Goal: Transaction & Acquisition: Complete application form

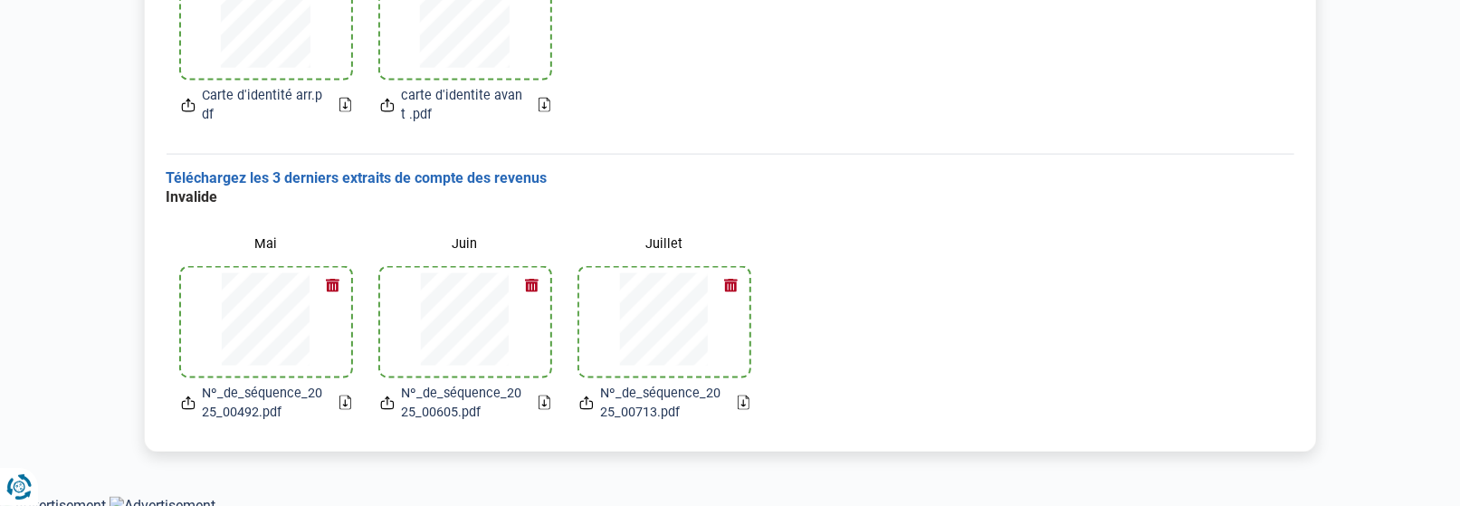
scroll to position [1330, 0]
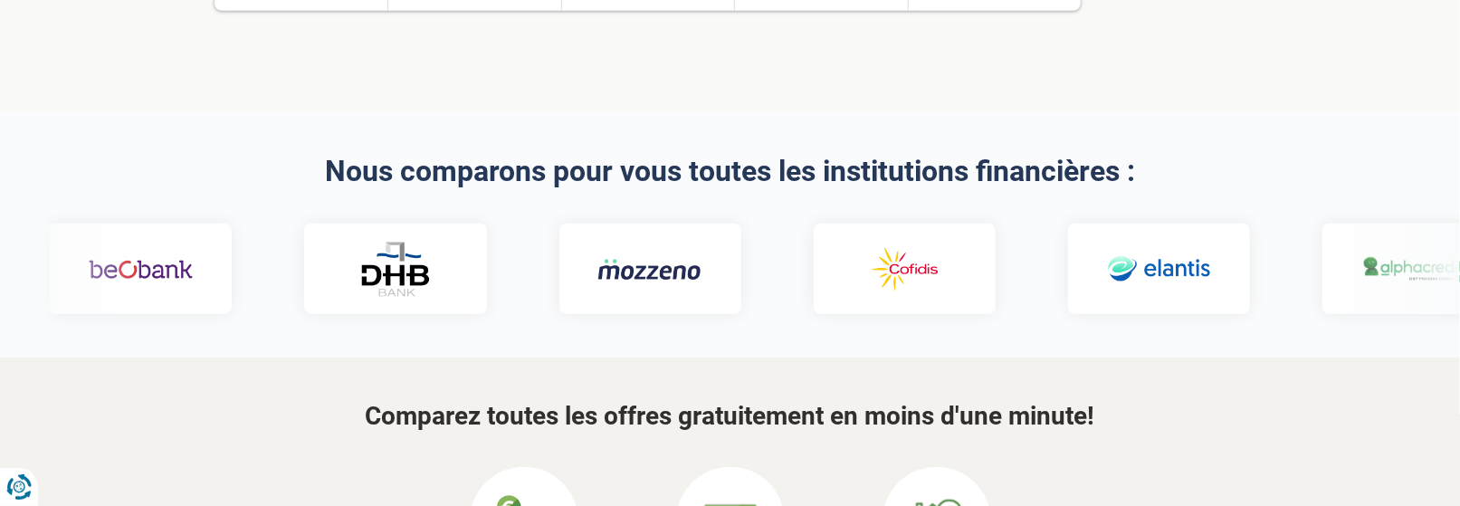
scroll to position [740, 0]
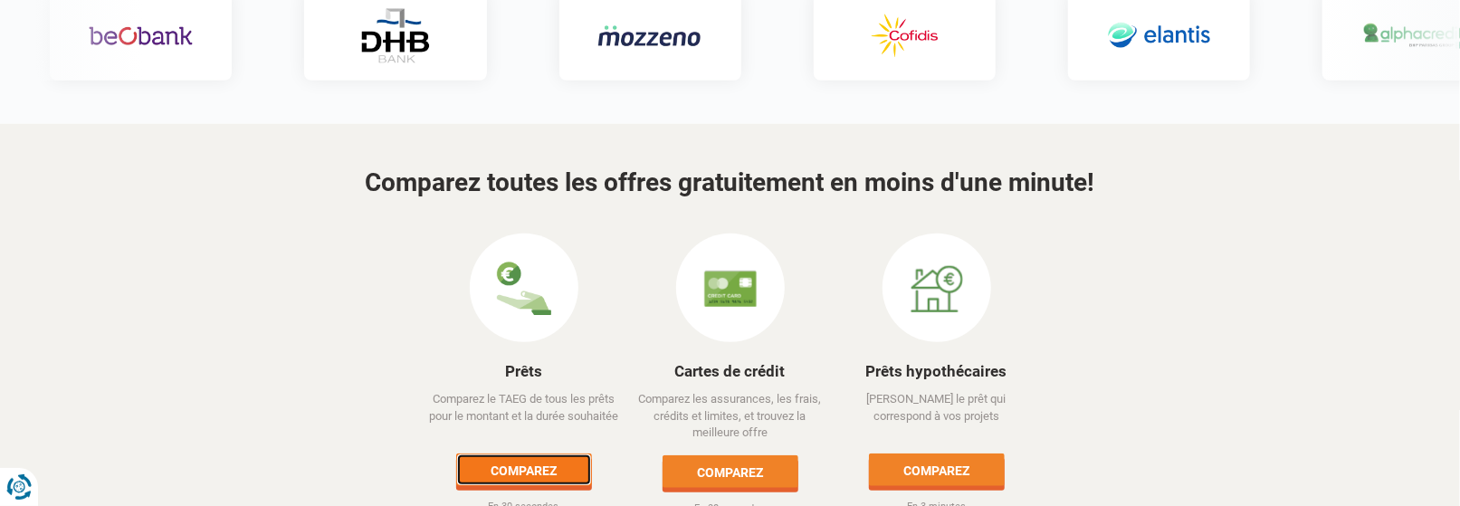
click at [550, 453] on link "Comparez" at bounding box center [524, 469] width 136 height 33
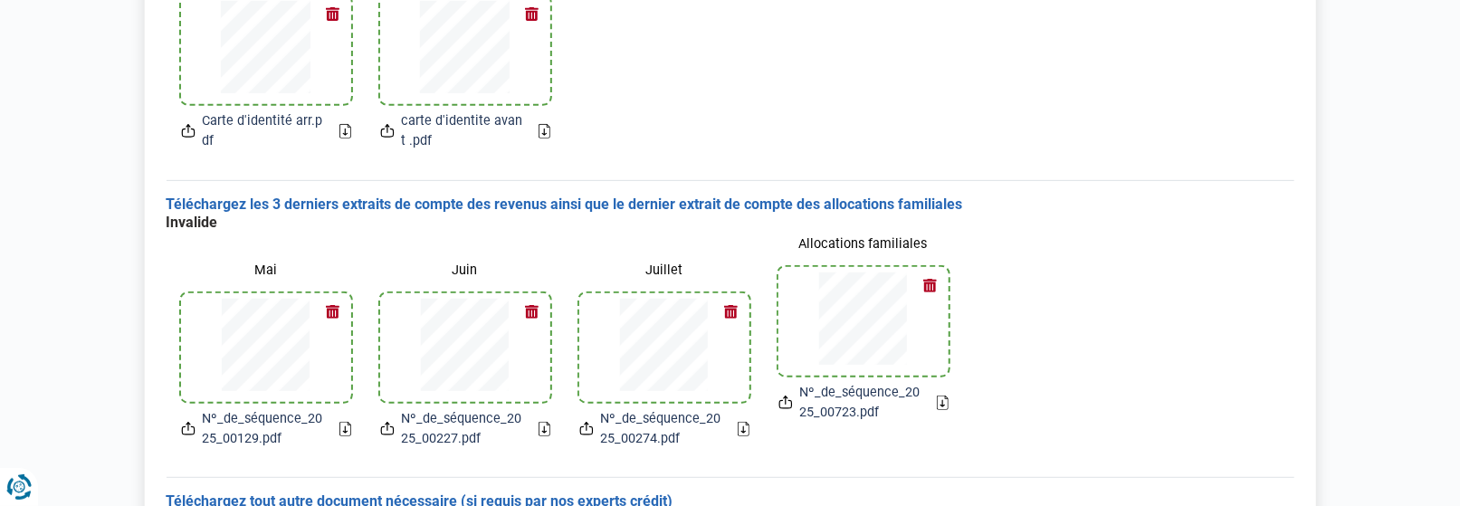
scroll to position [411, 0]
